Goal: Task Accomplishment & Management: Complete application form

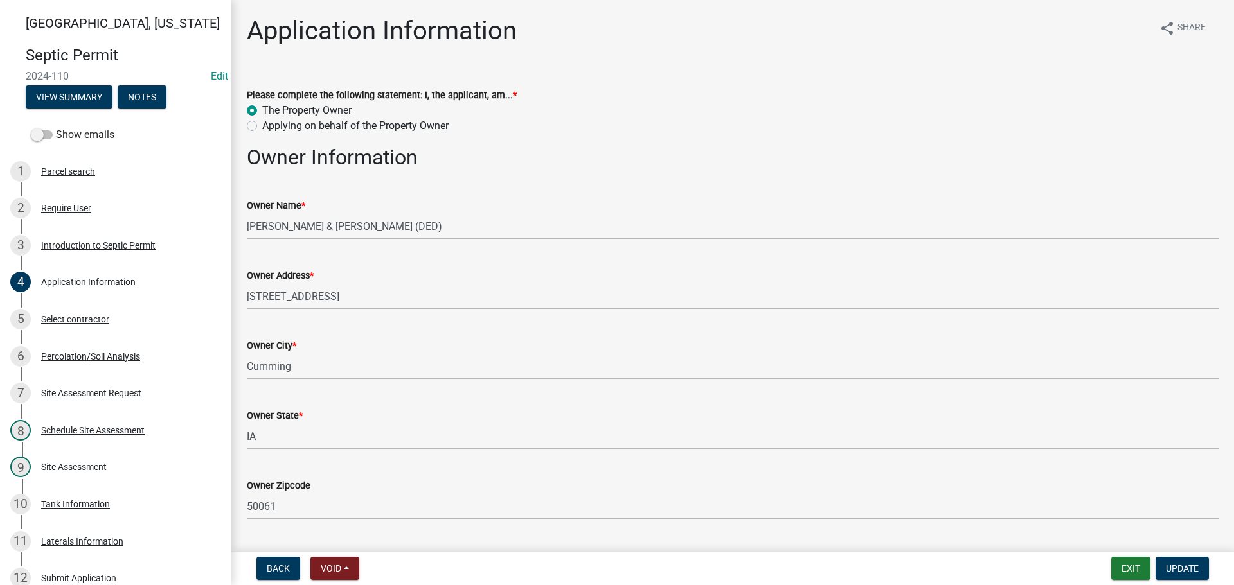
scroll to position [514, 0]
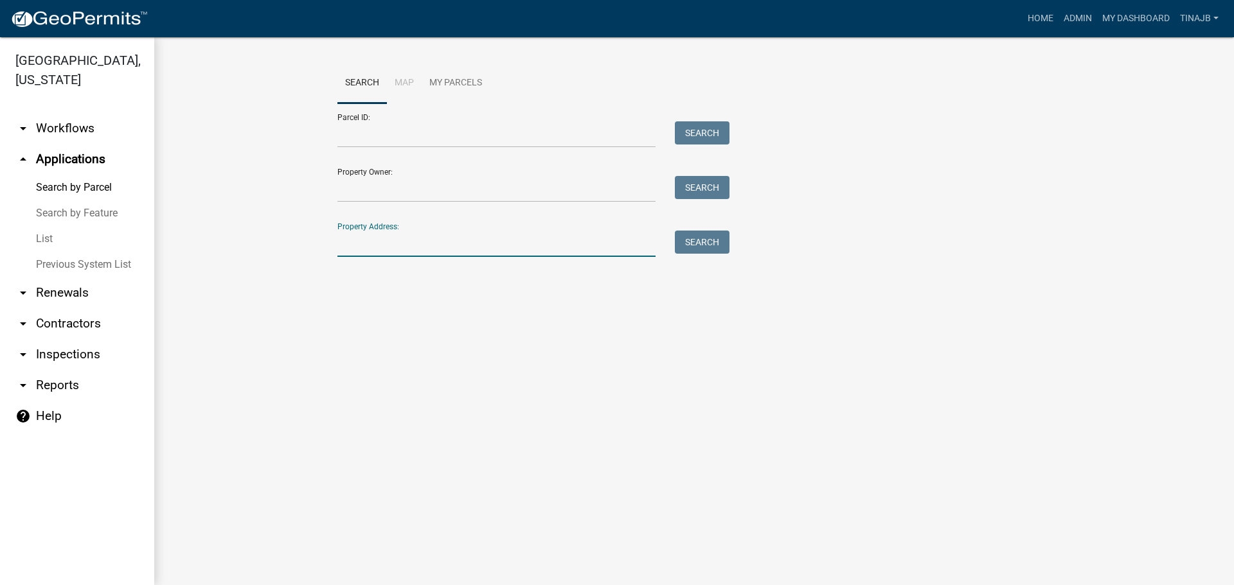
click at [371, 241] on input "Property Address:" at bounding box center [496, 244] width 318 height 26
type input "1942"
click at [684, 244] on button "Search" at bounding box center [702, 242] width 55 height 23
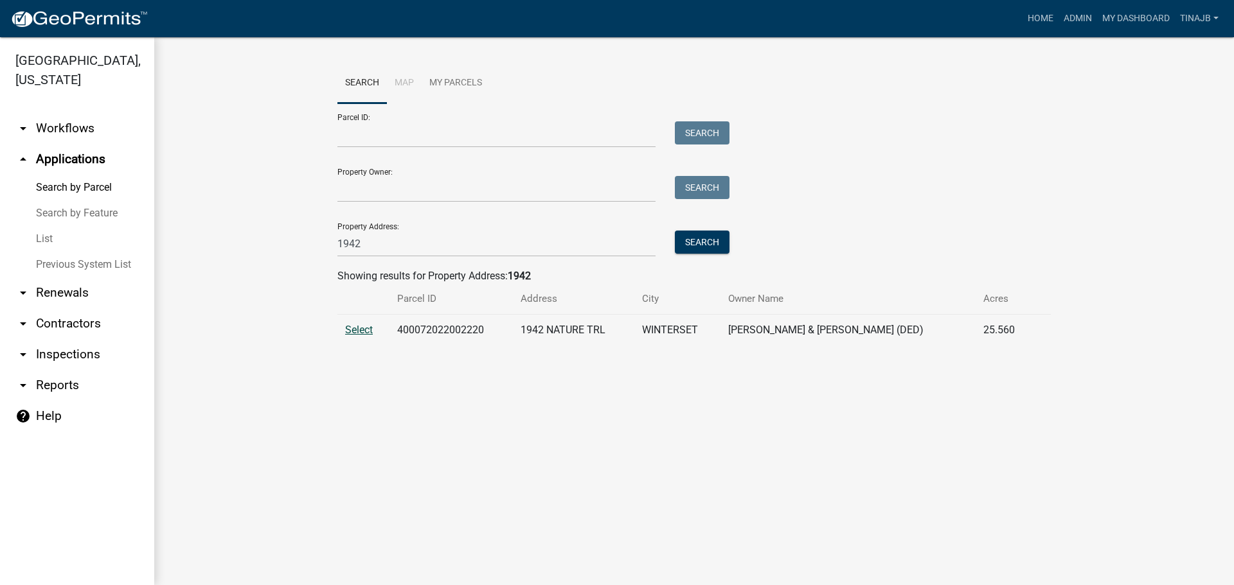
click at [351, 334] on span "Select" at bounding box center [359, 330] width 28 height 12
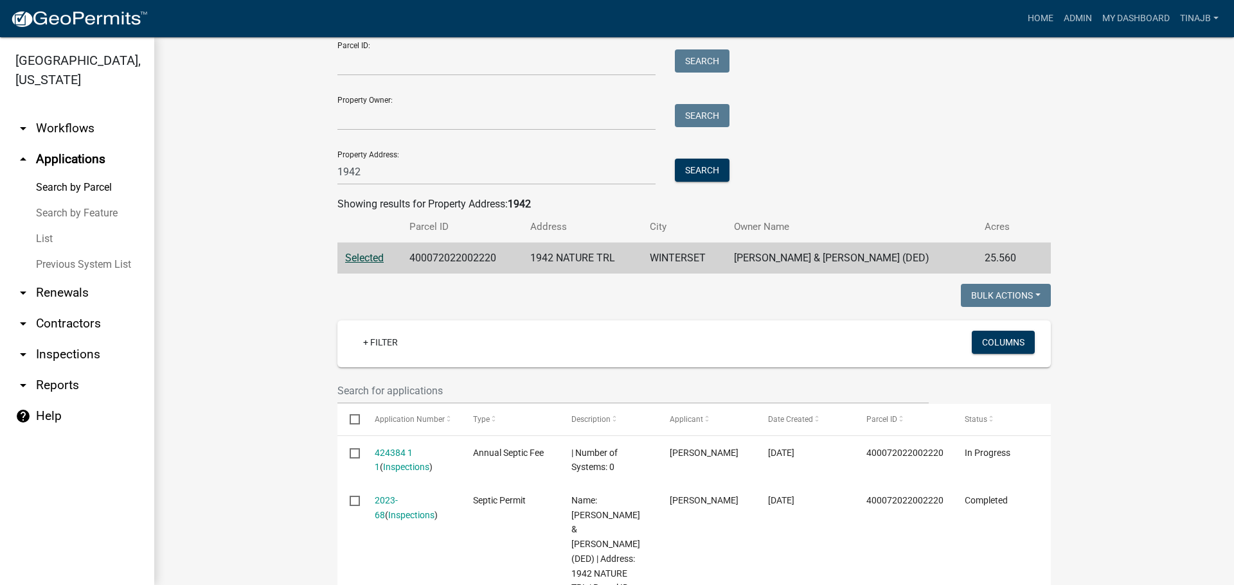
scroll to position [257, 0]
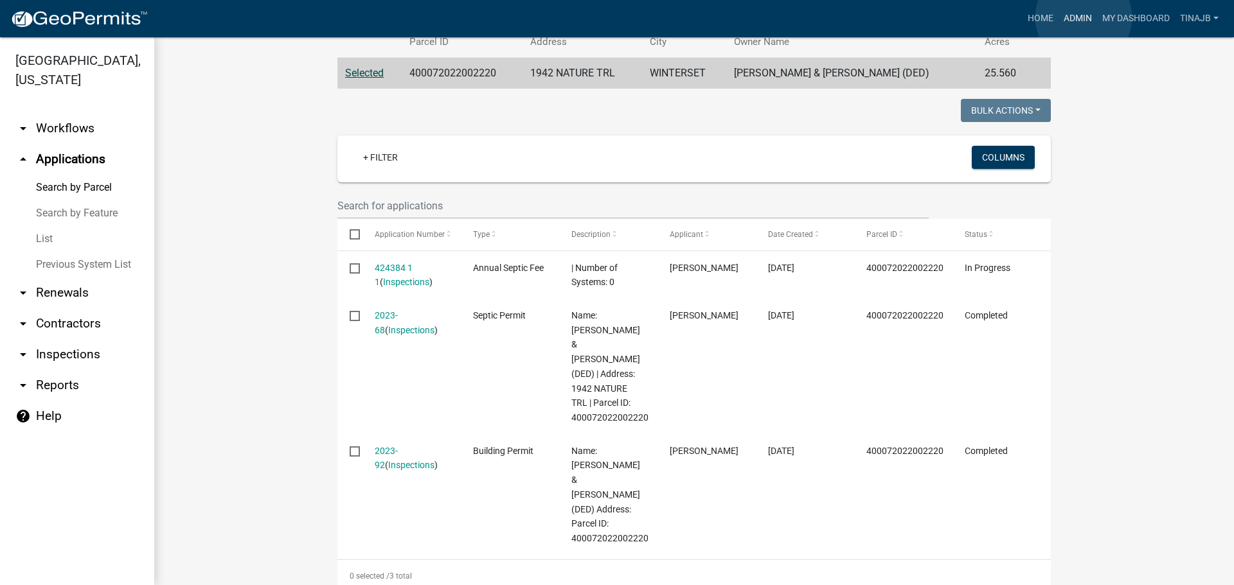
click at [1084, 17] on link "Admin" at bounding box center [1077, 18] width 39 height 24
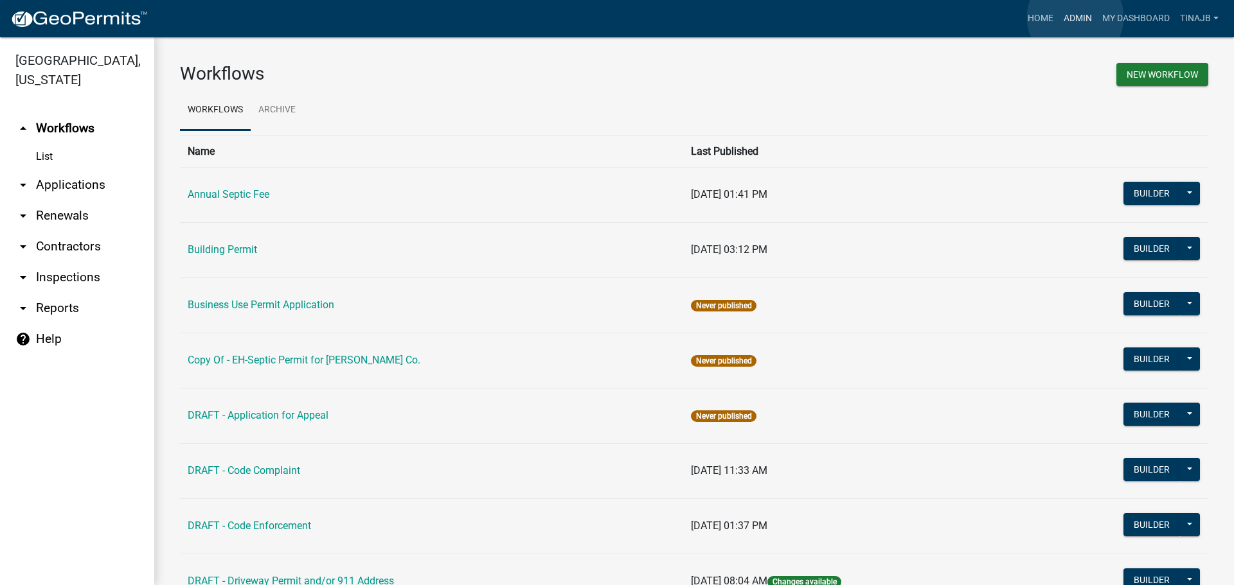
click at [1075, 17] on link "Admin" at bounding box center [1077, 18] width 39 height 24
click at [1084, 13] on link "Admin" at bounding box center [1077, 18] width 39 height 24
click at [92, 170] on link "arrow_drop_down Applications" at bounding box center [77, 185] width 154 height 31
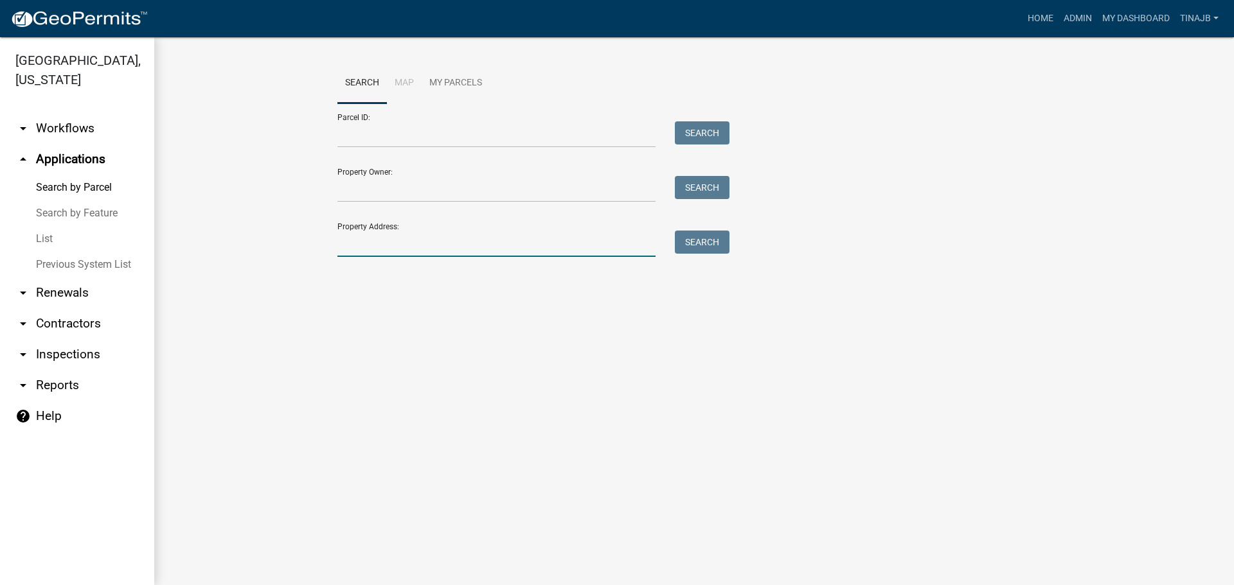
click at [438, 239] on input "Property Address:" at bounding box center [496, 244] width 318 height 26
type input "2001"
click at [711, 232] on button "Search" at bounding box center [702, 242] width 55 height 23
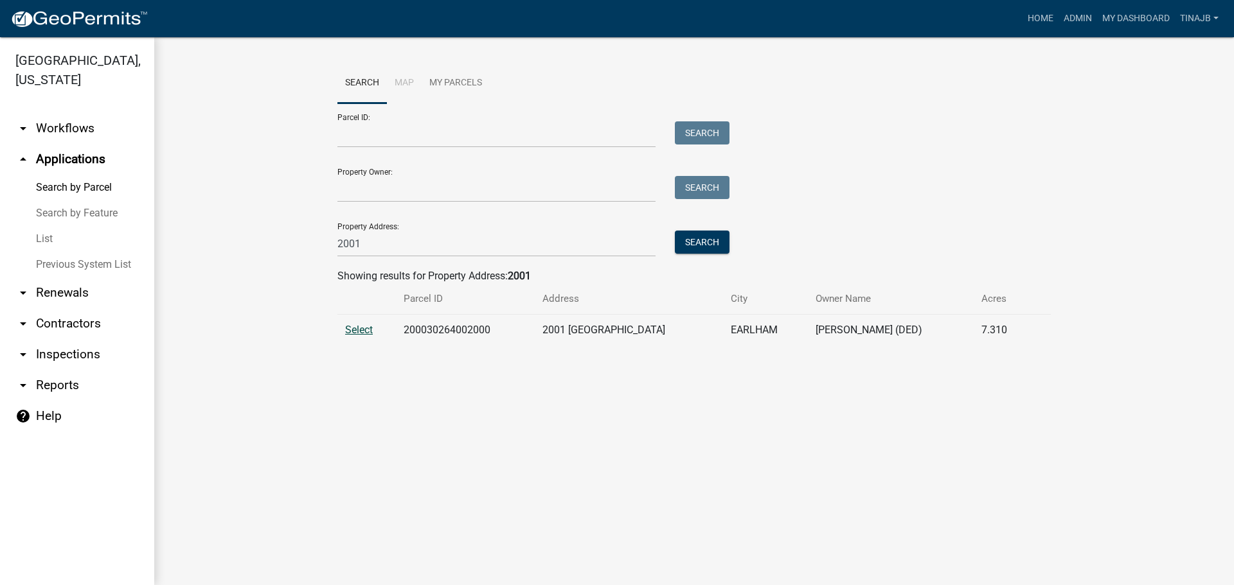
click at [350, 331] on span "Select" at bounding box center [359, 330] width 28 height 12
